Goal: Answer question/provide support

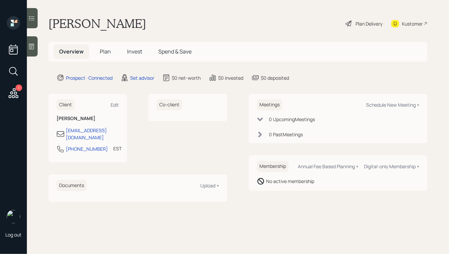
click at [35, 44] on icon at bounding box center [31, 46] width 7 height 7
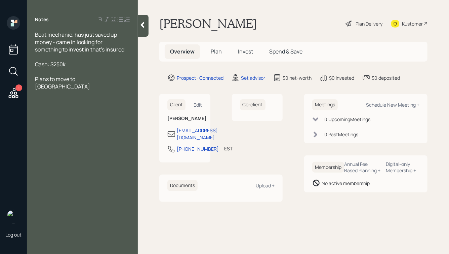
click at [36, 33] on span "Boat mechanic, has just saved up money - came in looking for something to inves…" at bounding box center [79, 42] width 89 height 22
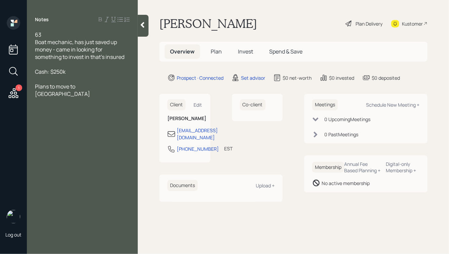
click at [74, 72] on div "Cash: $250k" at bounding box center [82, 71] width 95 height 7
click at [60, 33] on div "63" at bounding box center [82, 34] width 95 height 7
click at [97, 86] on div "Plans to move to [GEOGRAPHIC_DATA]" at bounding box center [82, 90] width 95 height 15
click at [77, 73] on div "Cash: $250k" at bounding box center [82, 71] width 95 height 7
click at [145, 25] on icon at bounding box center [142, 25] width 7 height 7
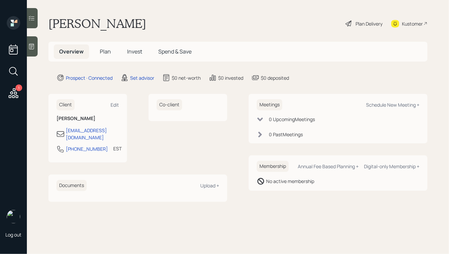
click at [32, 44] on icon at bounding box center [31, 47] width 5 height 6
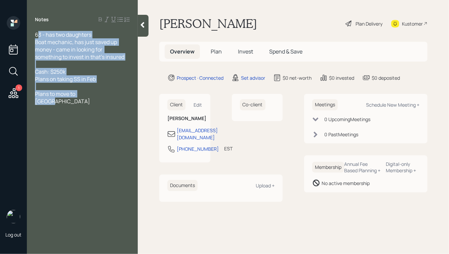
drag, startPoint x: 98, startPoint y: 96, endPoint x: 36, endPoint y: 28, distance: 92.1
click at [36, 28] on div "Notes 63 - has two daughters Boat mechanic, has just saved up money - came in l…" at bounding box center [82, 131] width 111 height 230
click at [80, 57] on span "63 - has two daughters Boat mechanic, has just saved up money - came in looking…" at bounding box center [79, 46] width 89 height 30
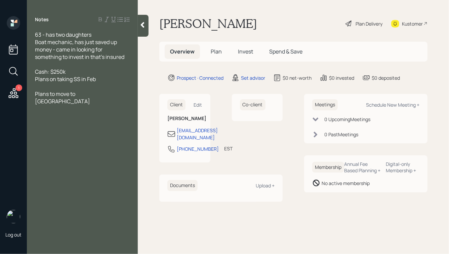
click at [139, 29] on div at bounding box center [143, 26] width 11 height 22
